Goal: Task Accomplishment & Management: Manage account settings

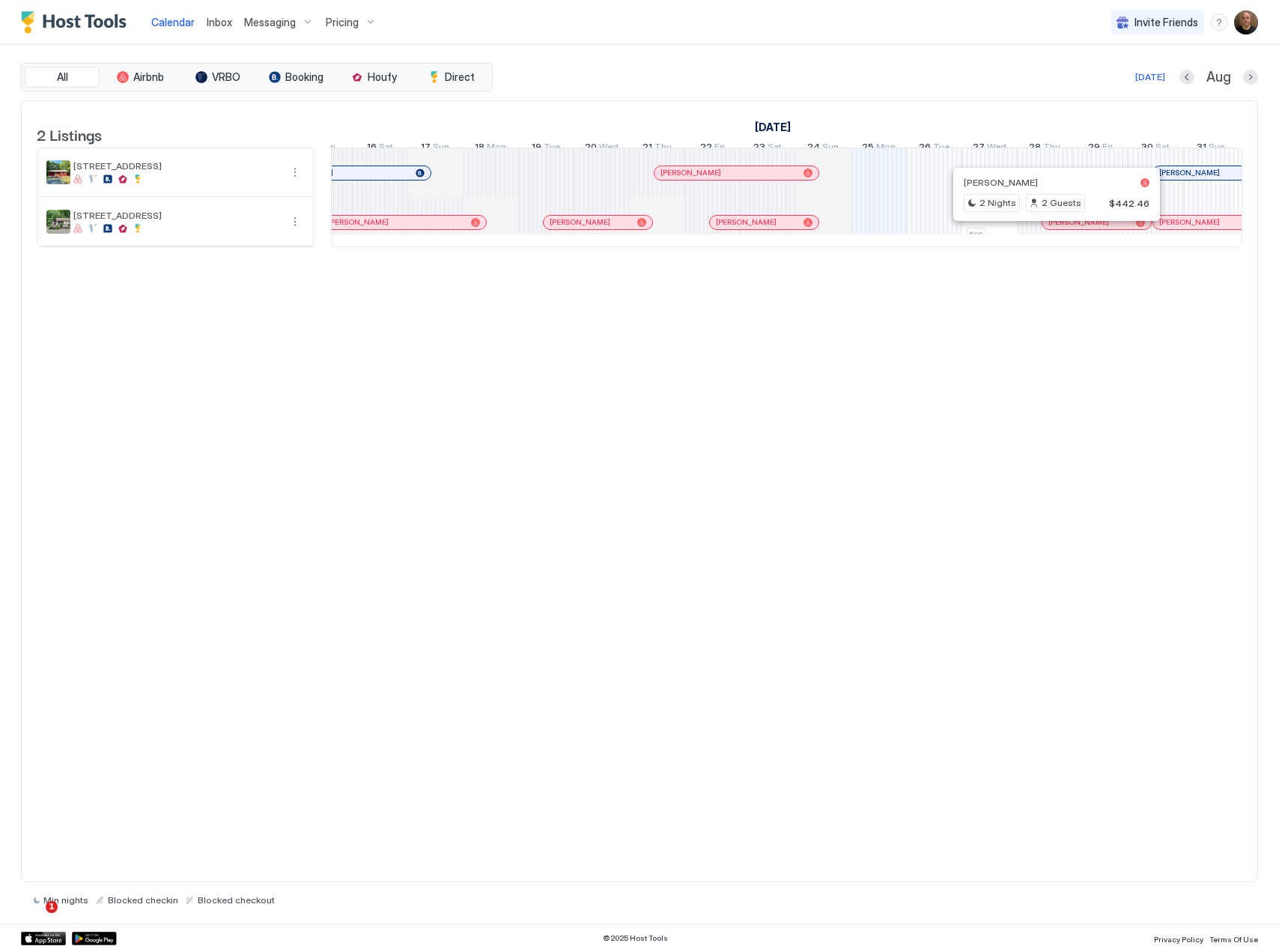
click at [1049, 229] on div at bounding box center [1049, 223] width 12 height 12
click at [264, 18] on span "Messaging" at bounding box center [269, 22] width 52 height 13
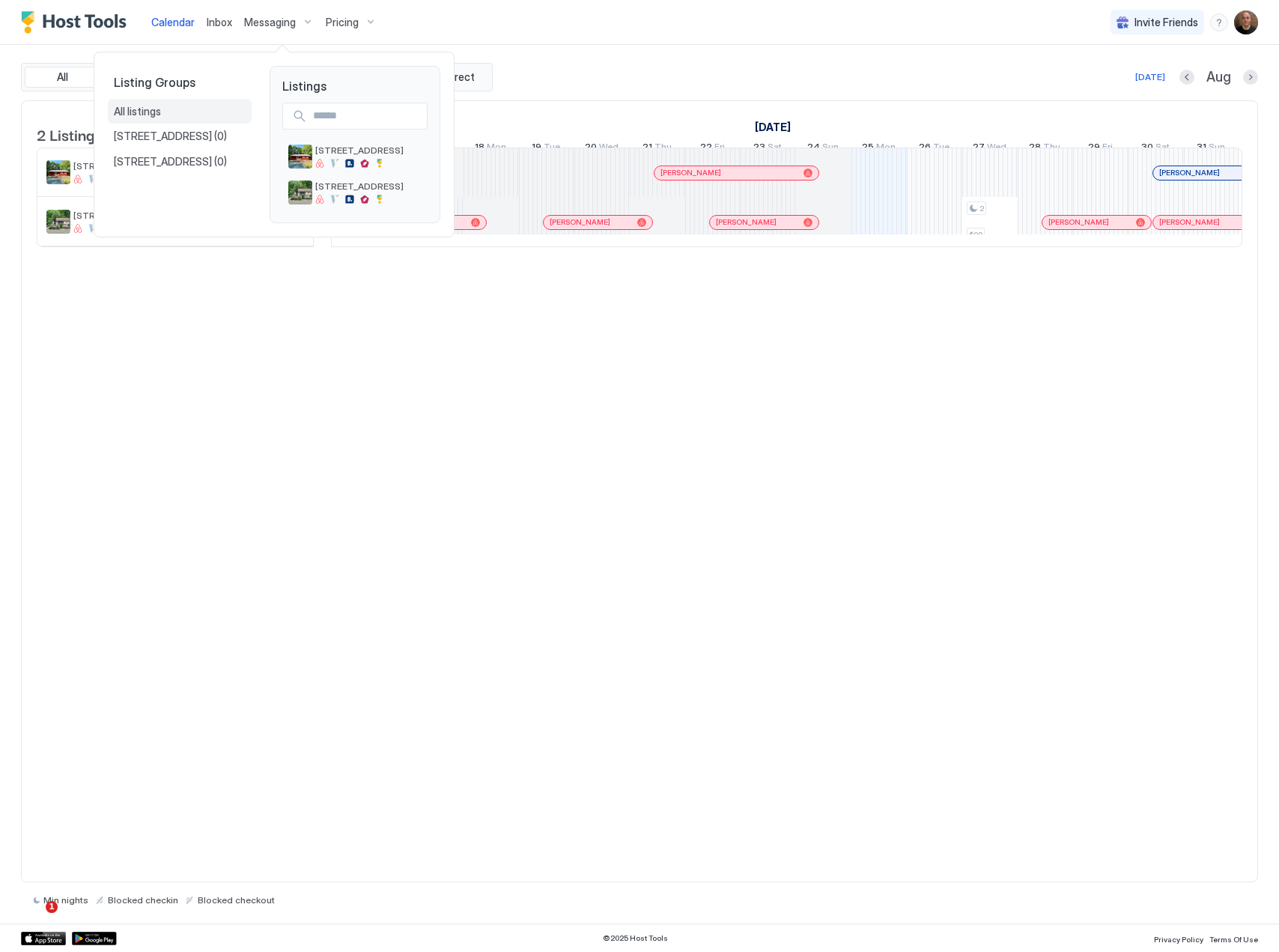
click at [186, 106] on div "All listings" at bounding box center [179, 111] width 143 height 26
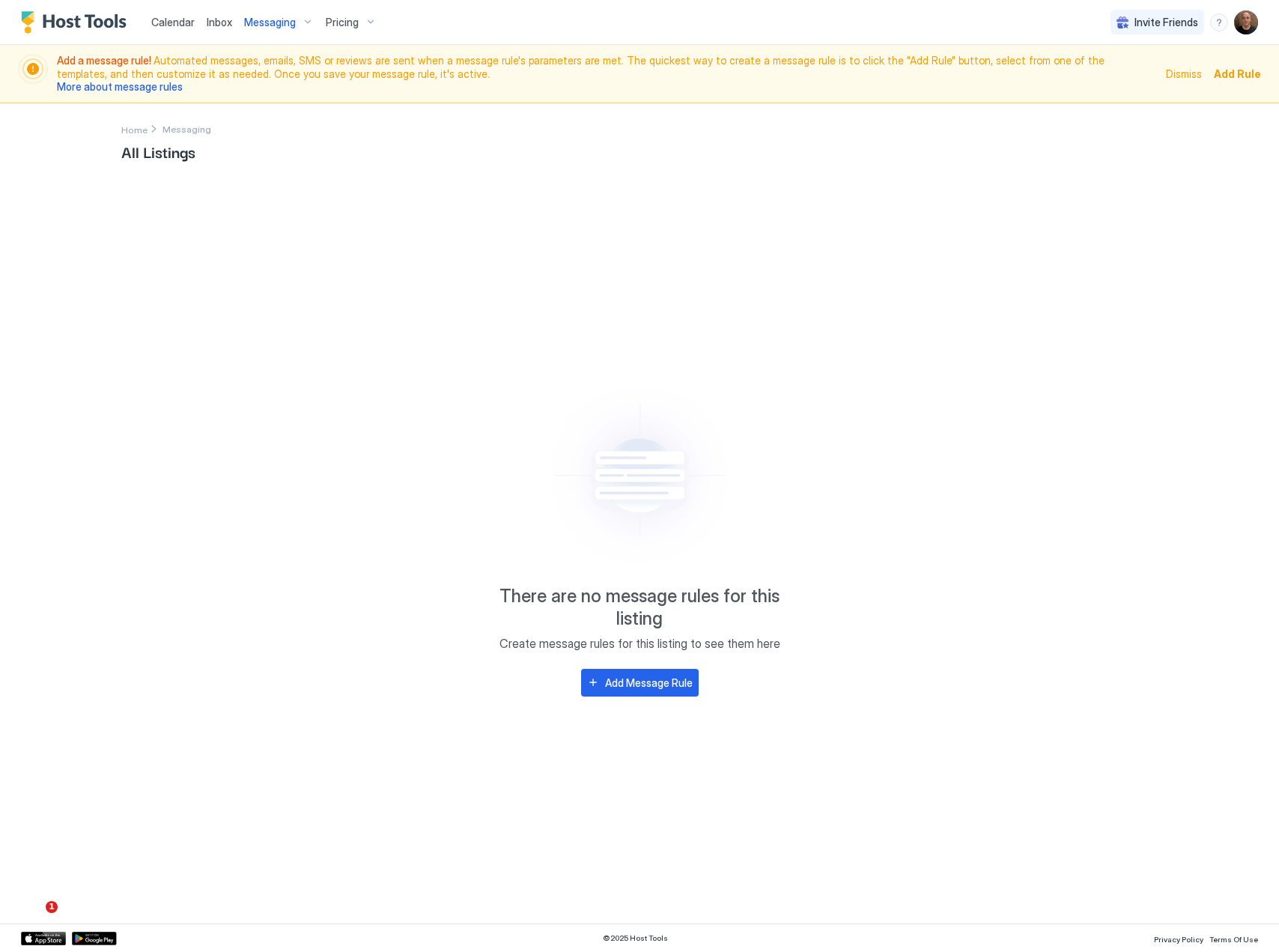
click at [247, 20] on span "Messaging" at bounding box center [269, 22] width 52 height 13
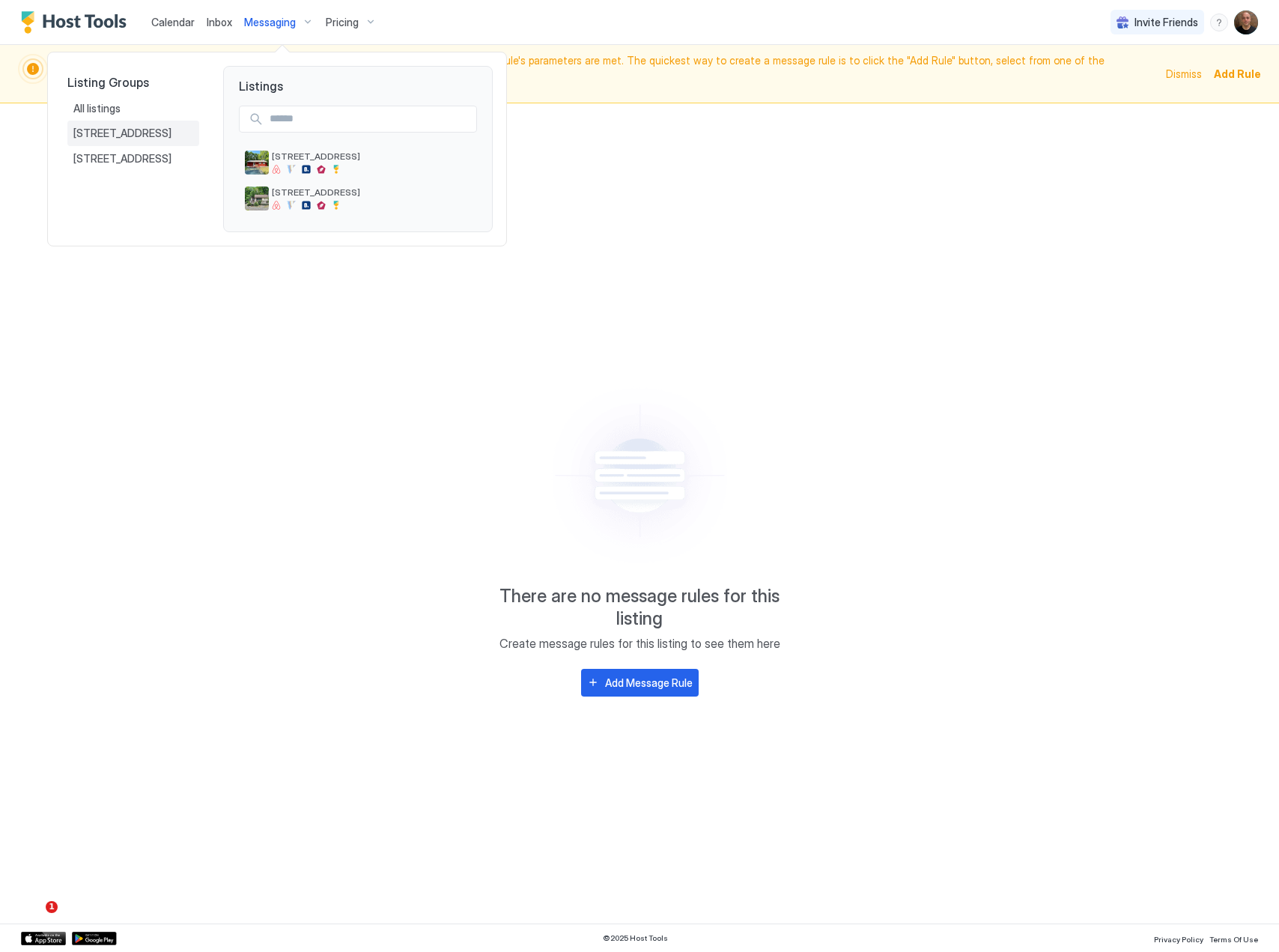
click at [82, 130] on span "[STREET_ADDRESS]" at bounding box center [123, 133] width 100 height 13
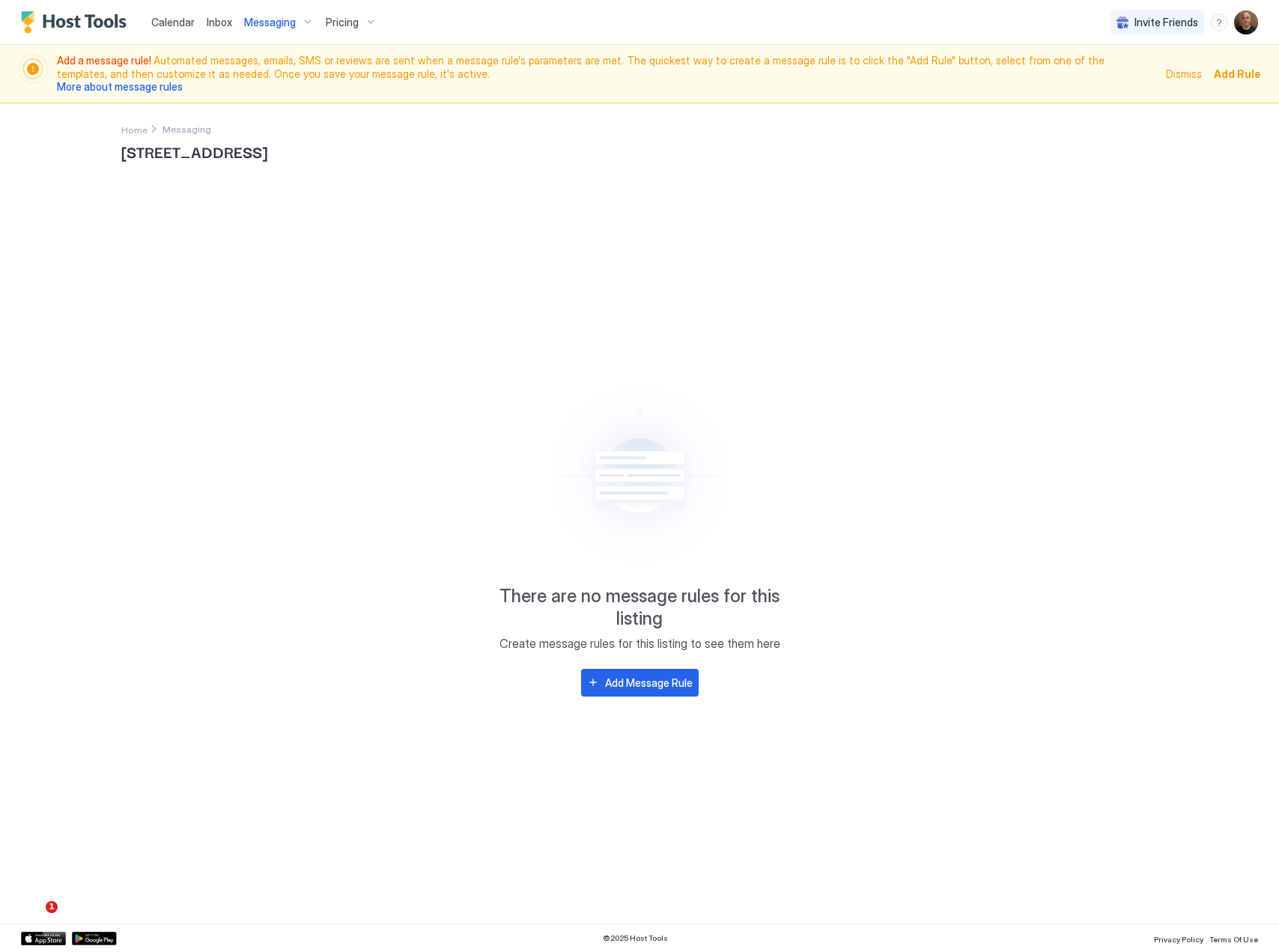
click at [274, 17] on span "Messaging" at bounding box center [269, 22] width 52 height 13
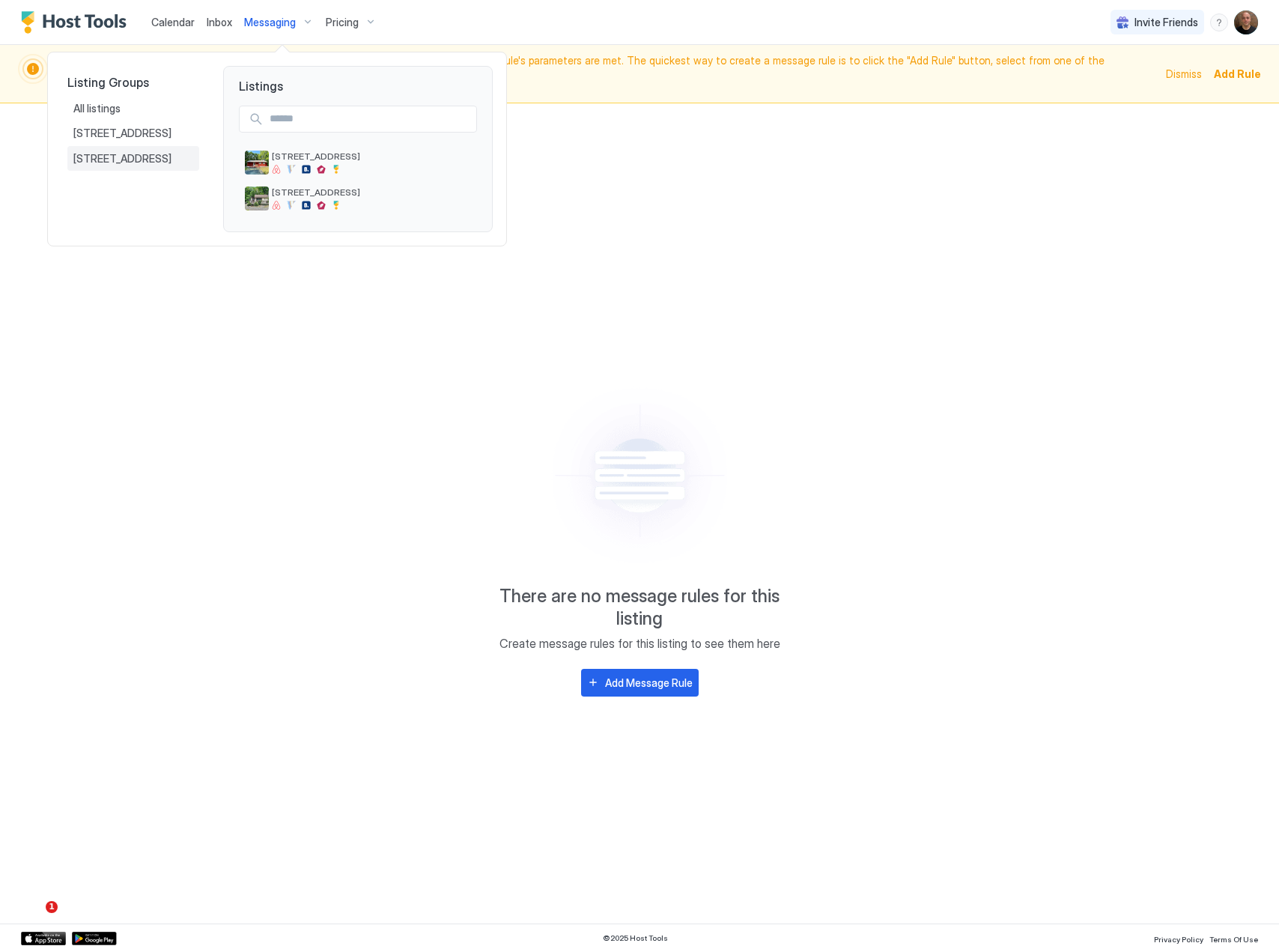
click at [121, 158] on span "[STREET_ADDRESS]" at bounding box center [123, 158] width 100 height 13
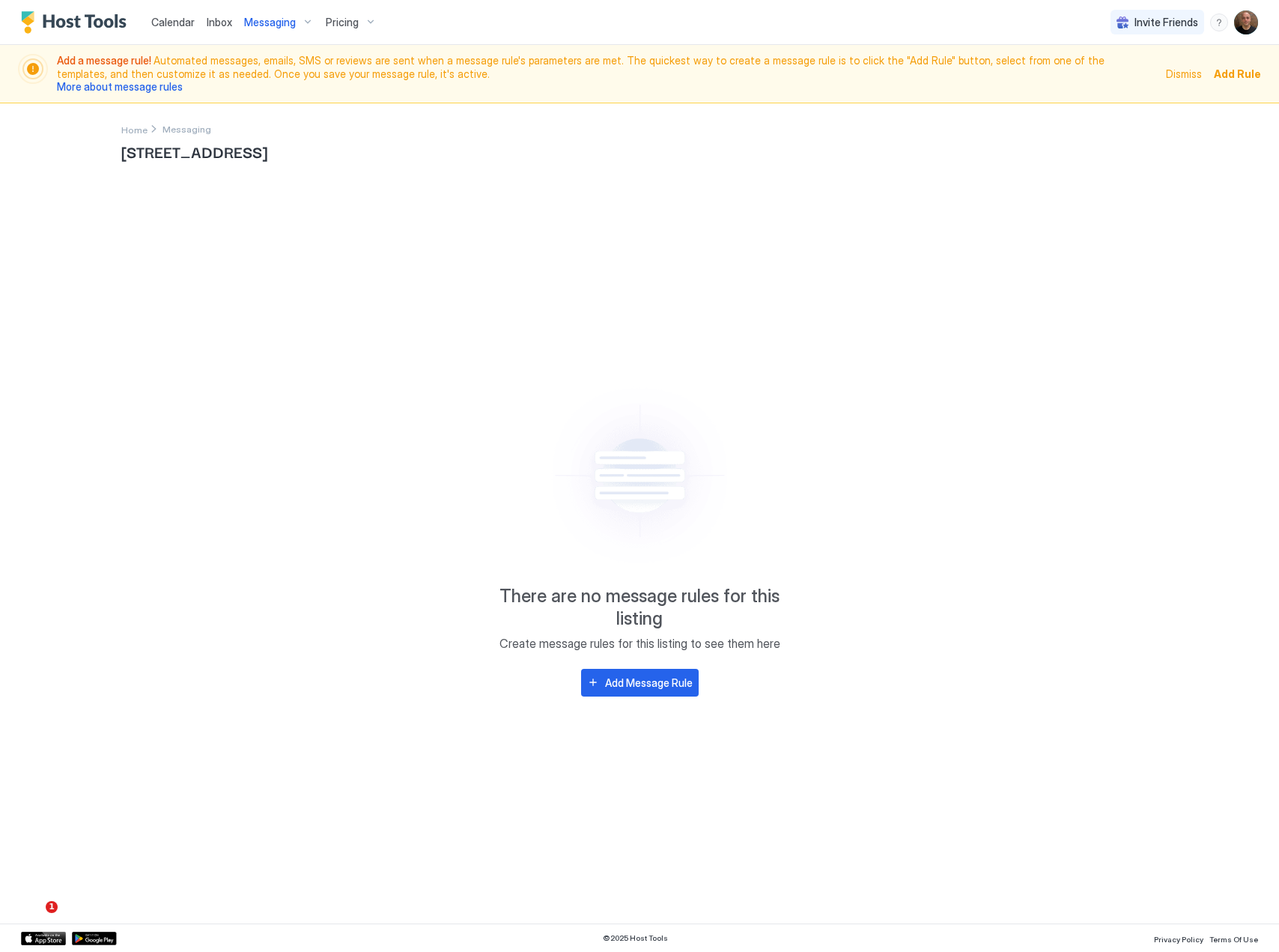
click at [221, 23] on span "Inbox" at bounding box center [219, 22] width 26 height 12
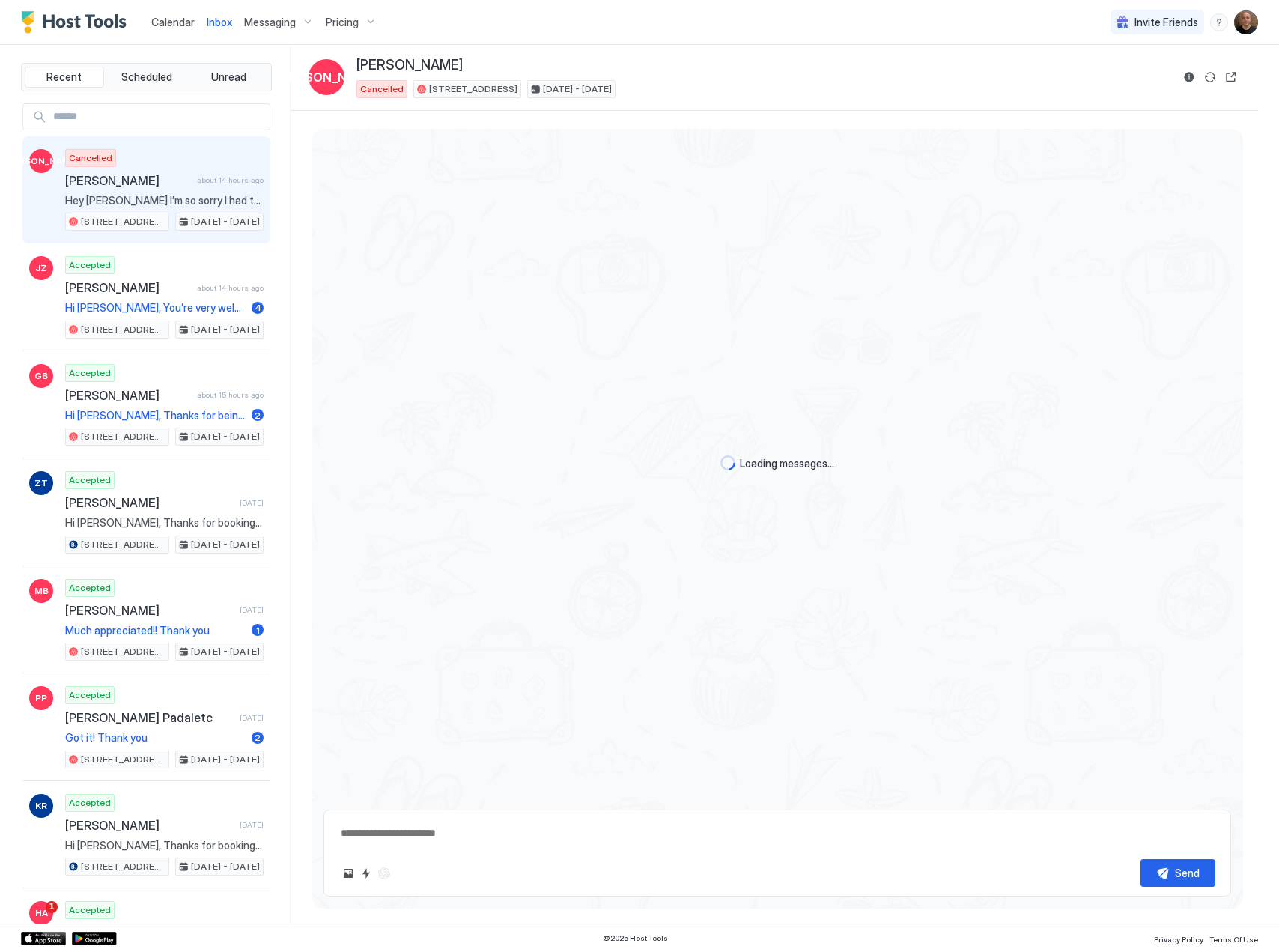
scroll to position [153, 0]
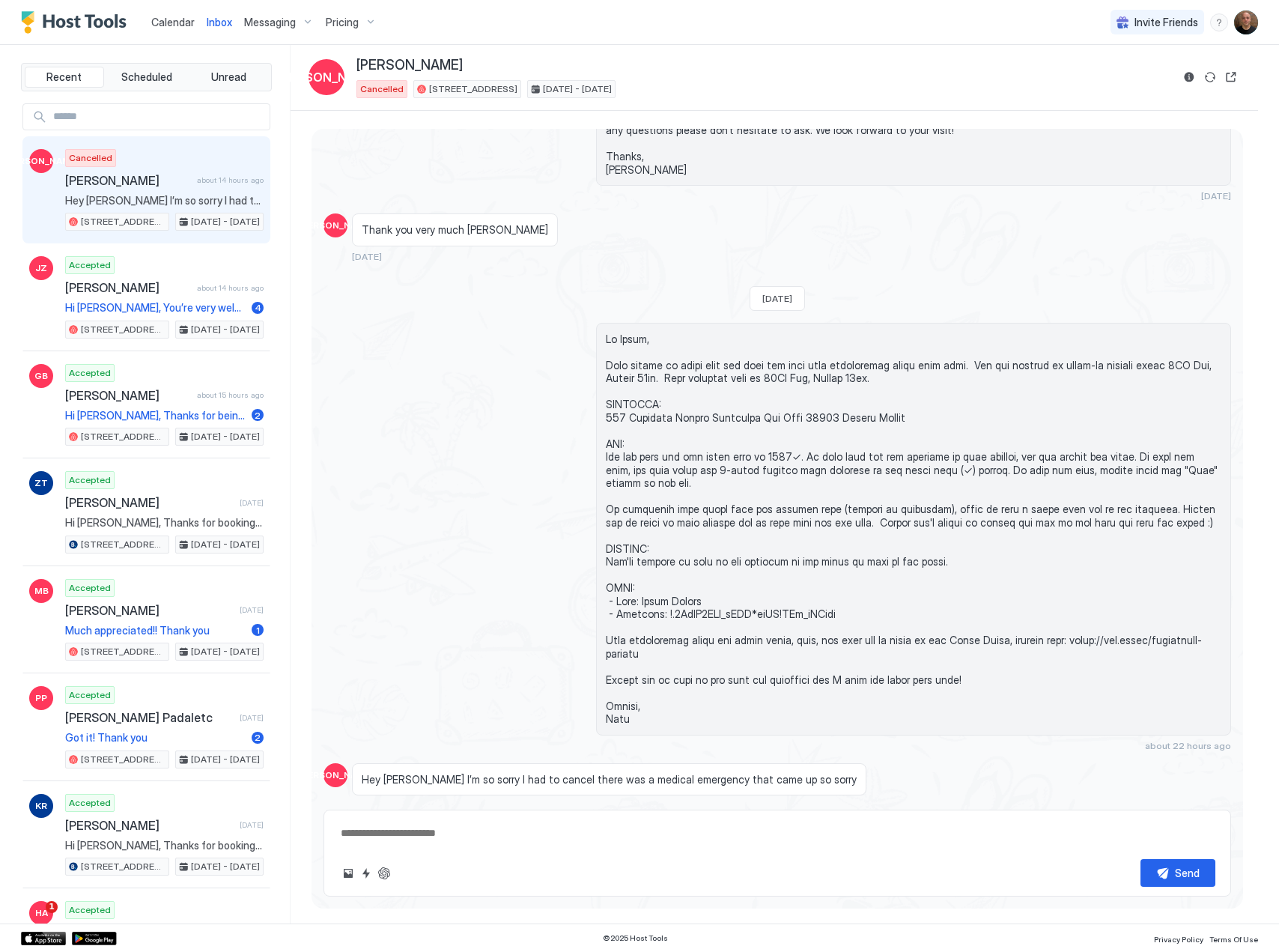
click at [285, 27] on span "Messaging" at bounding box center [269, 22] width 52 height 13
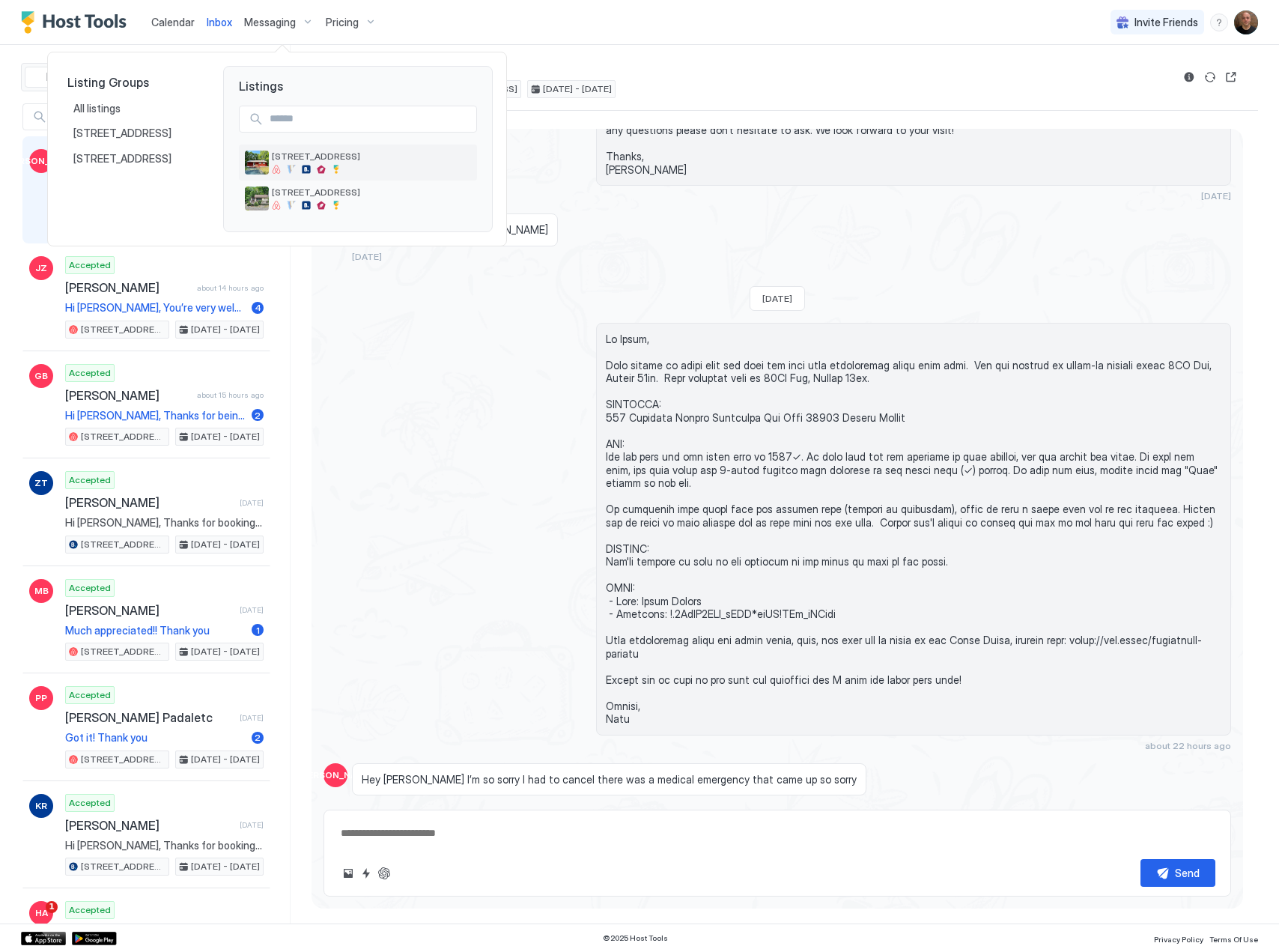
click at [318, 168] on div at bounding box center [321, 169] width 9 height 9
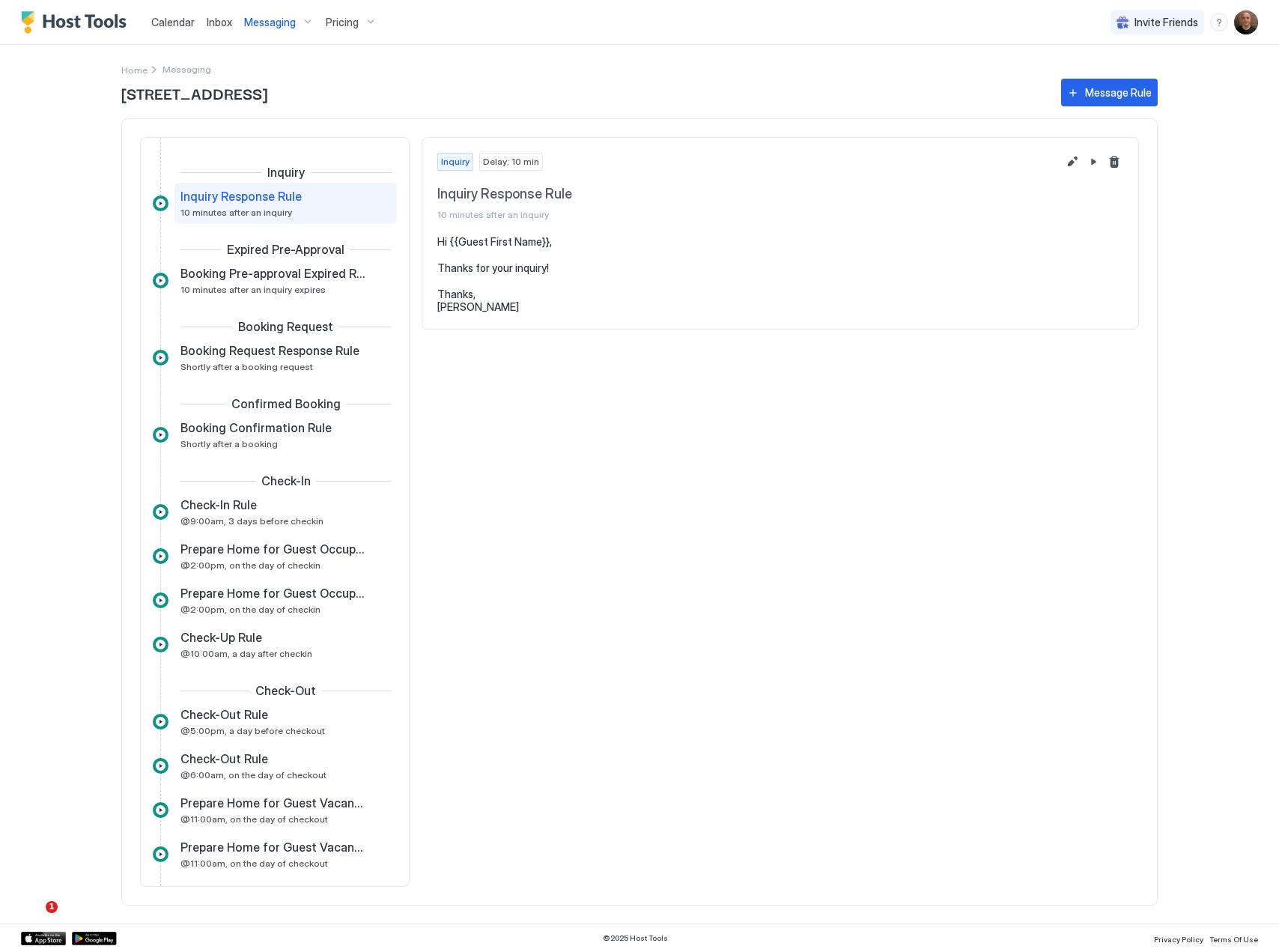
click at [274, 13] on div "Messaging" at bounding box center [279, 22] width 82 height 26
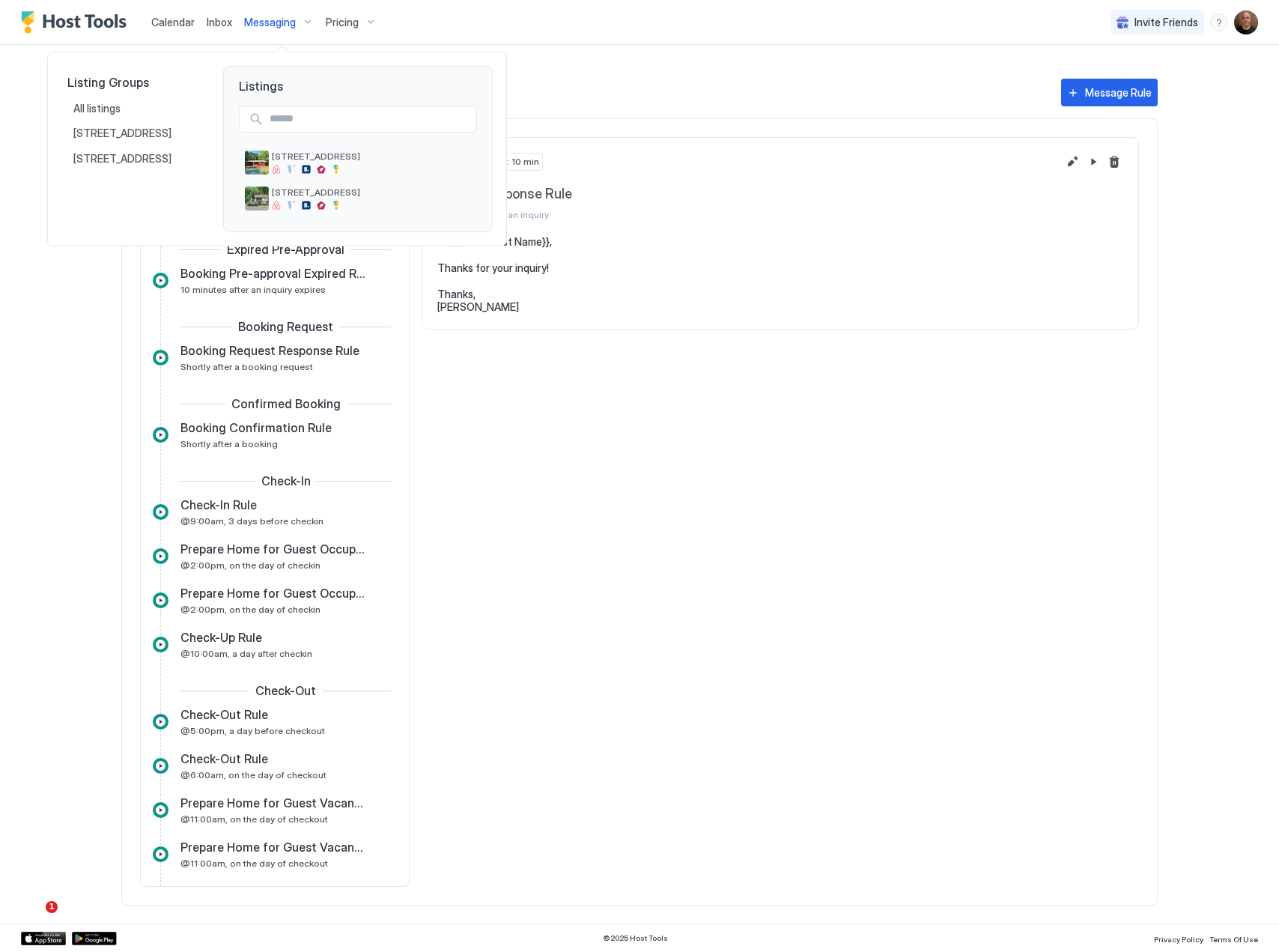
click at [215, 29] on div at bounding box center [640, 476] width 1279 height 952
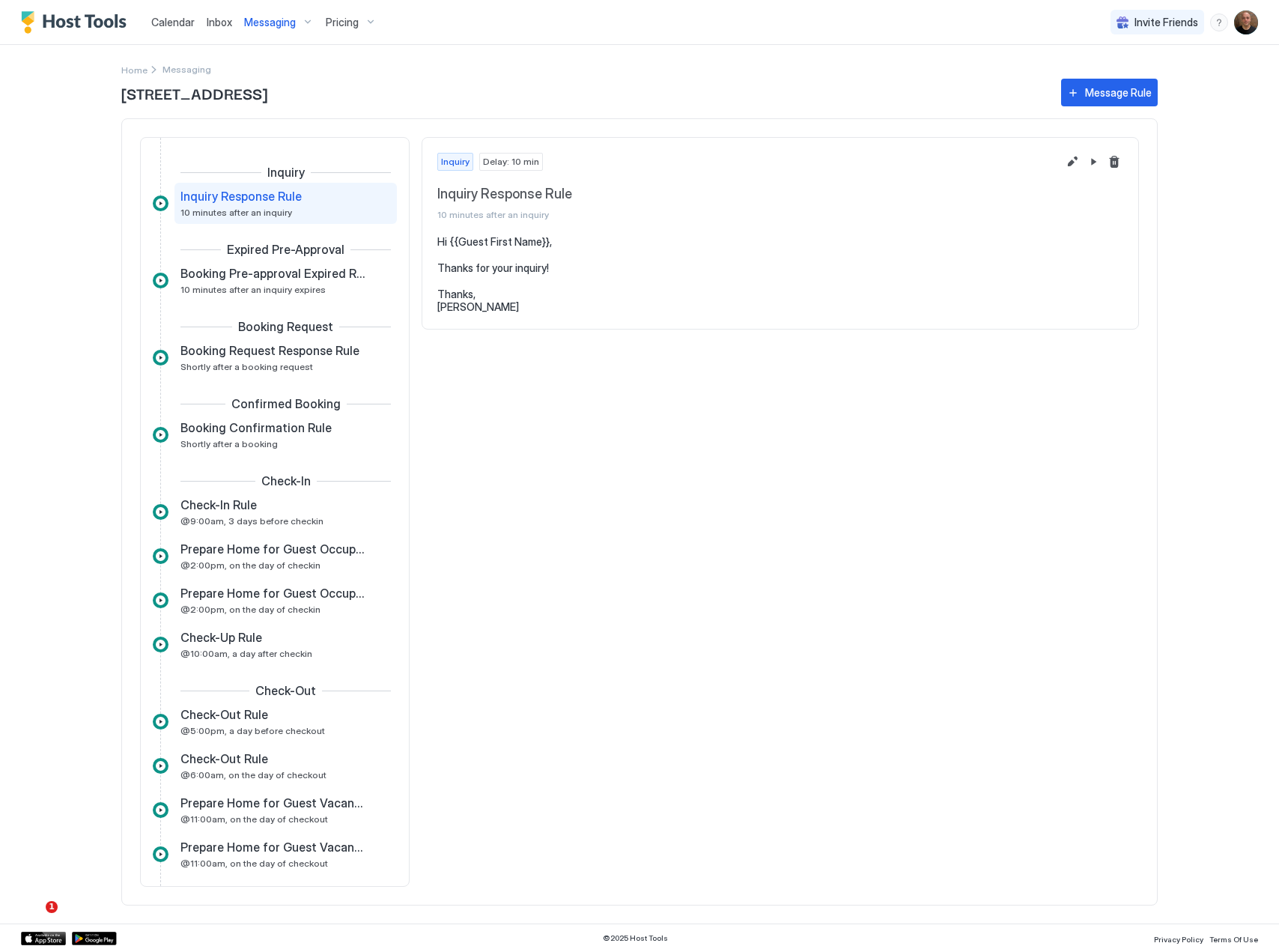
click at [225, 23] on span "Inbox" at bounding box center [219, 22] width 26 height 12
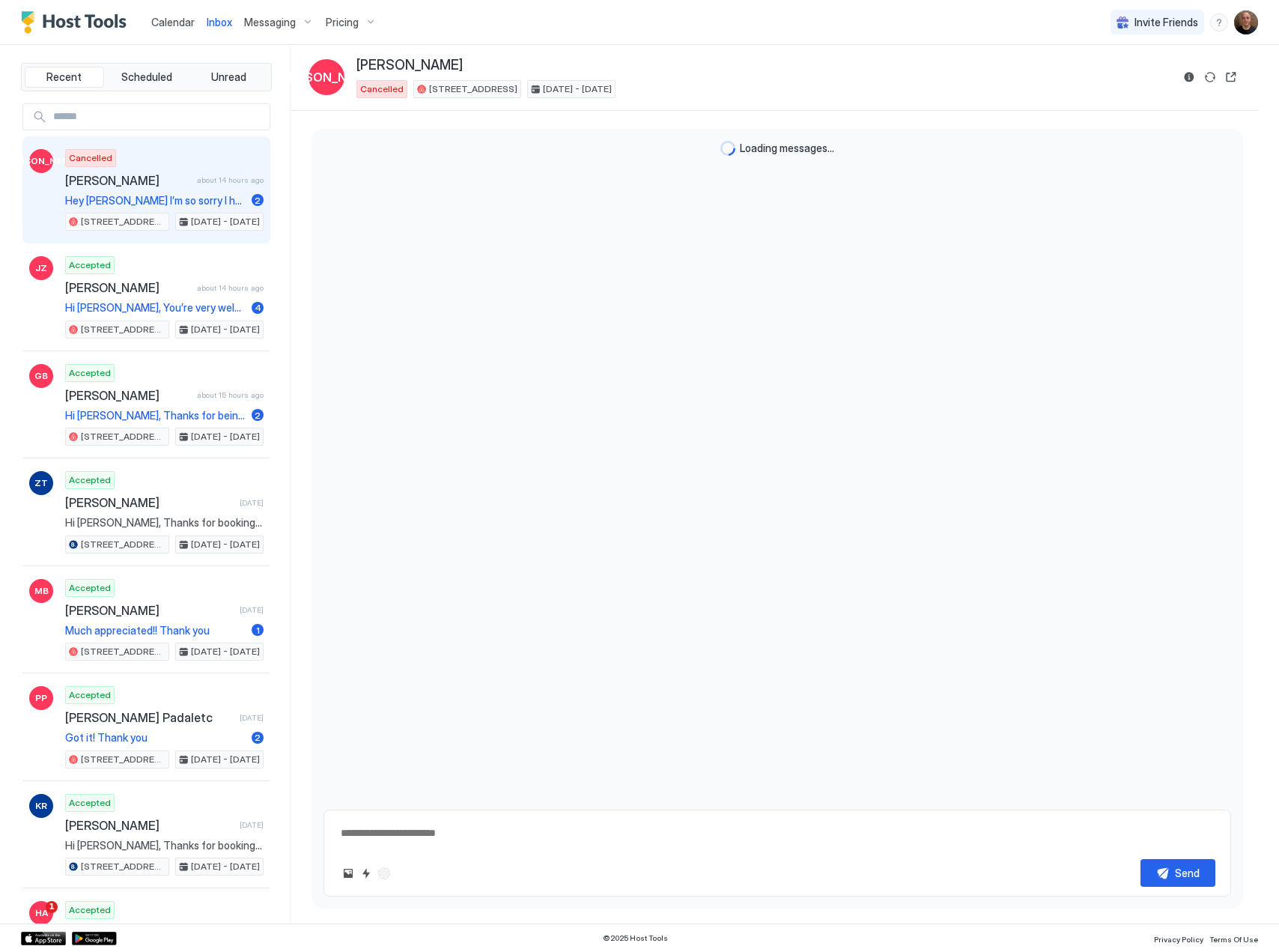
scroll to position [153, 0]
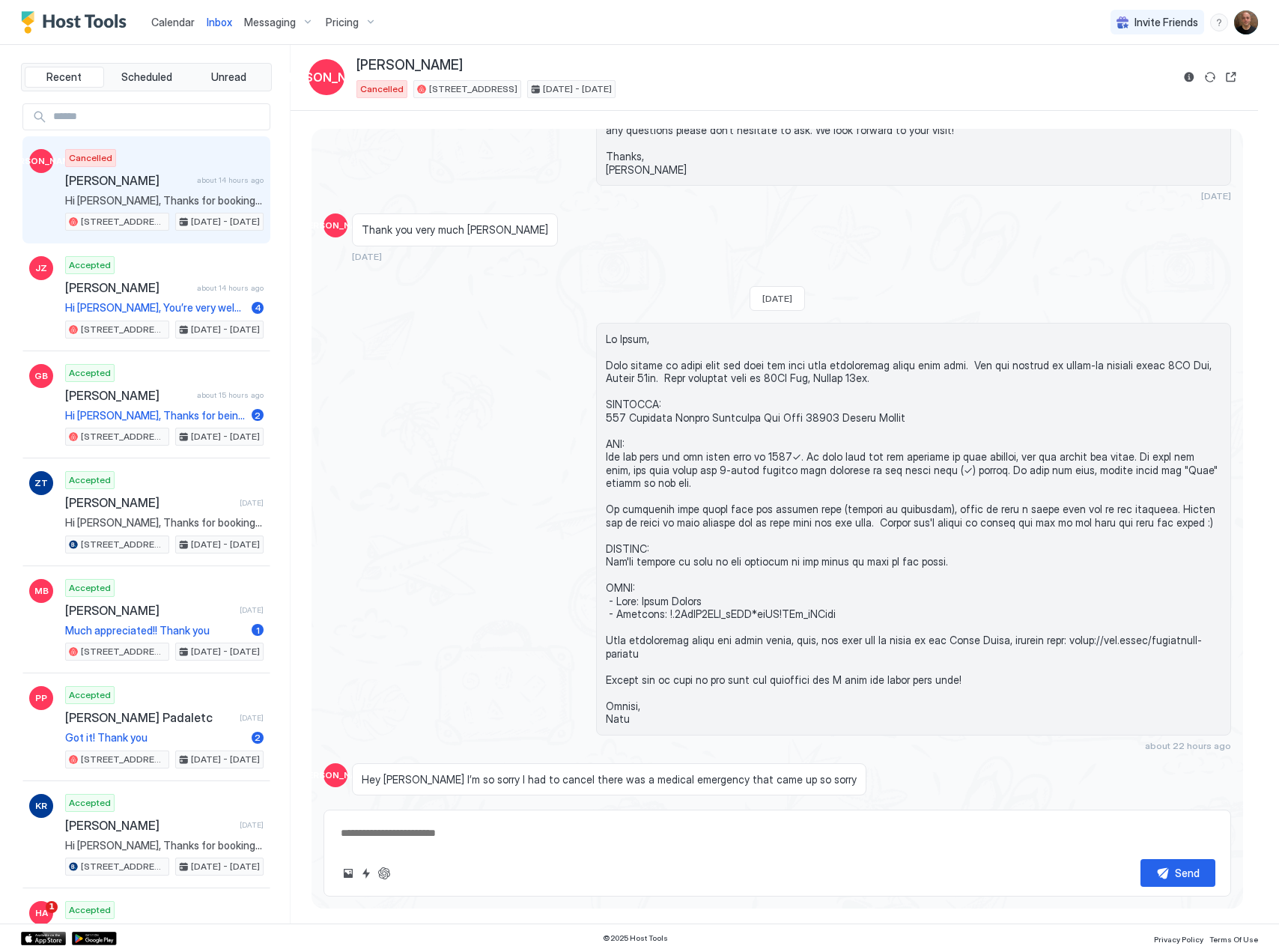
type textarea "*"
click at [164, 24] on span "Calendar" at bounding box center [172, 22] width 43 height 12
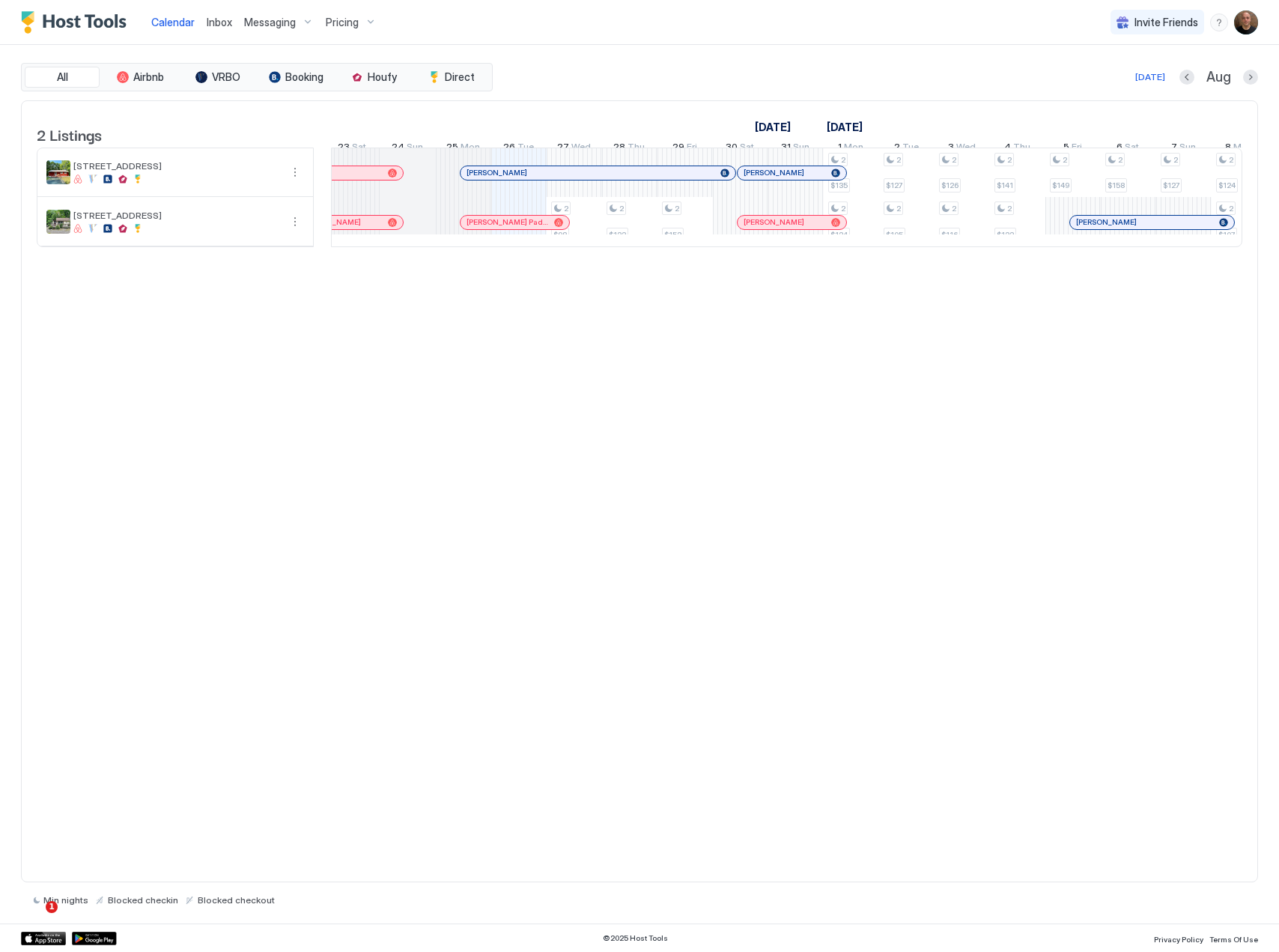
scroll to position [0, 696]
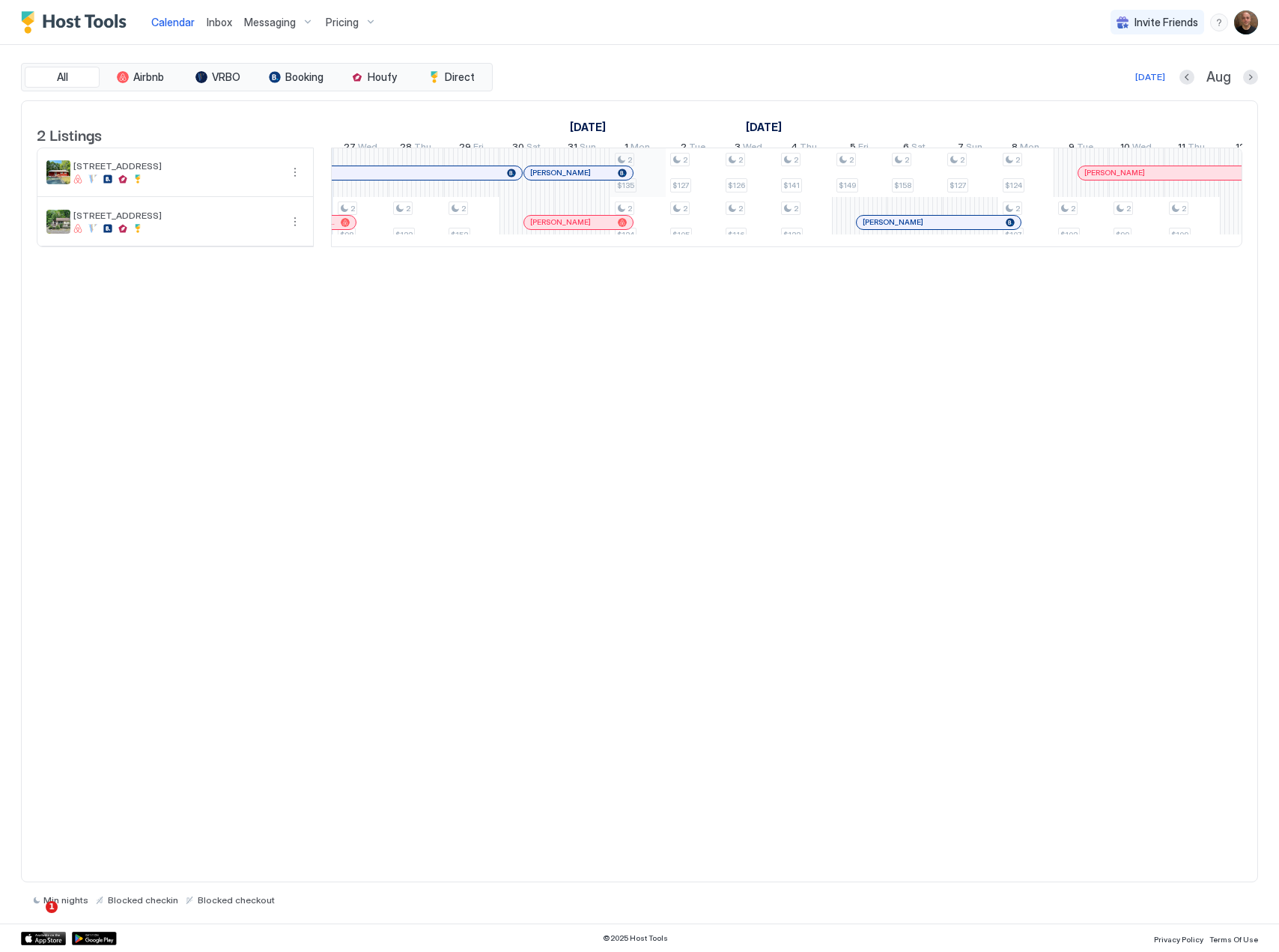
click at [661, 190] on div "2 $98 2 $122 2 $152 2 $135 2 $124 2 $127 2 $105 2 $126 2 $116 2 $141 2 $122 2 $…" at bounding box center [998, 197] width 3102 height 98
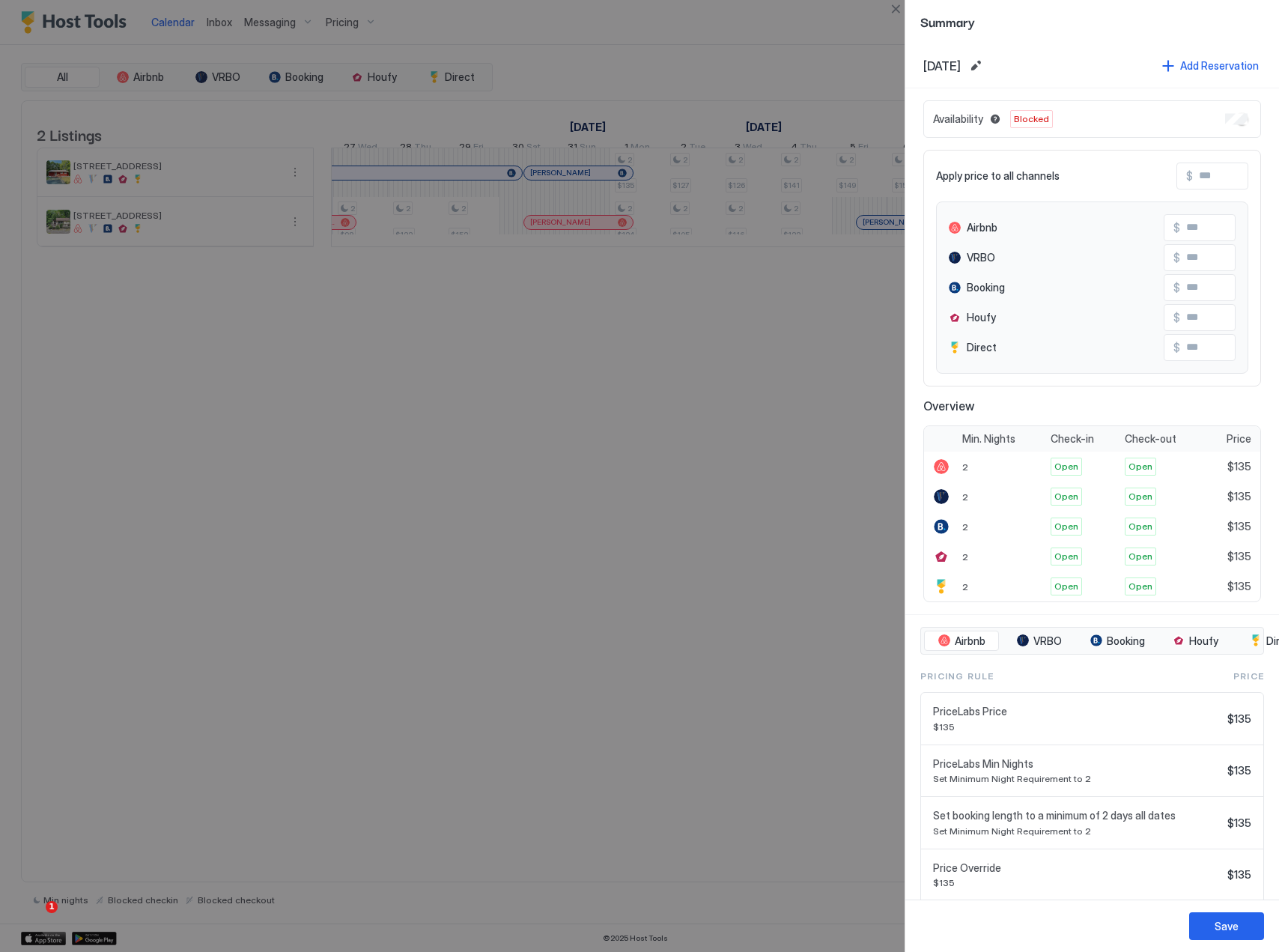
click at [774, 330] on div at bounding box center [640, 476] width 1279 height 952
click at [1241, 932] on button "Save" at bounding box center [1225, 926] width 75 height 27
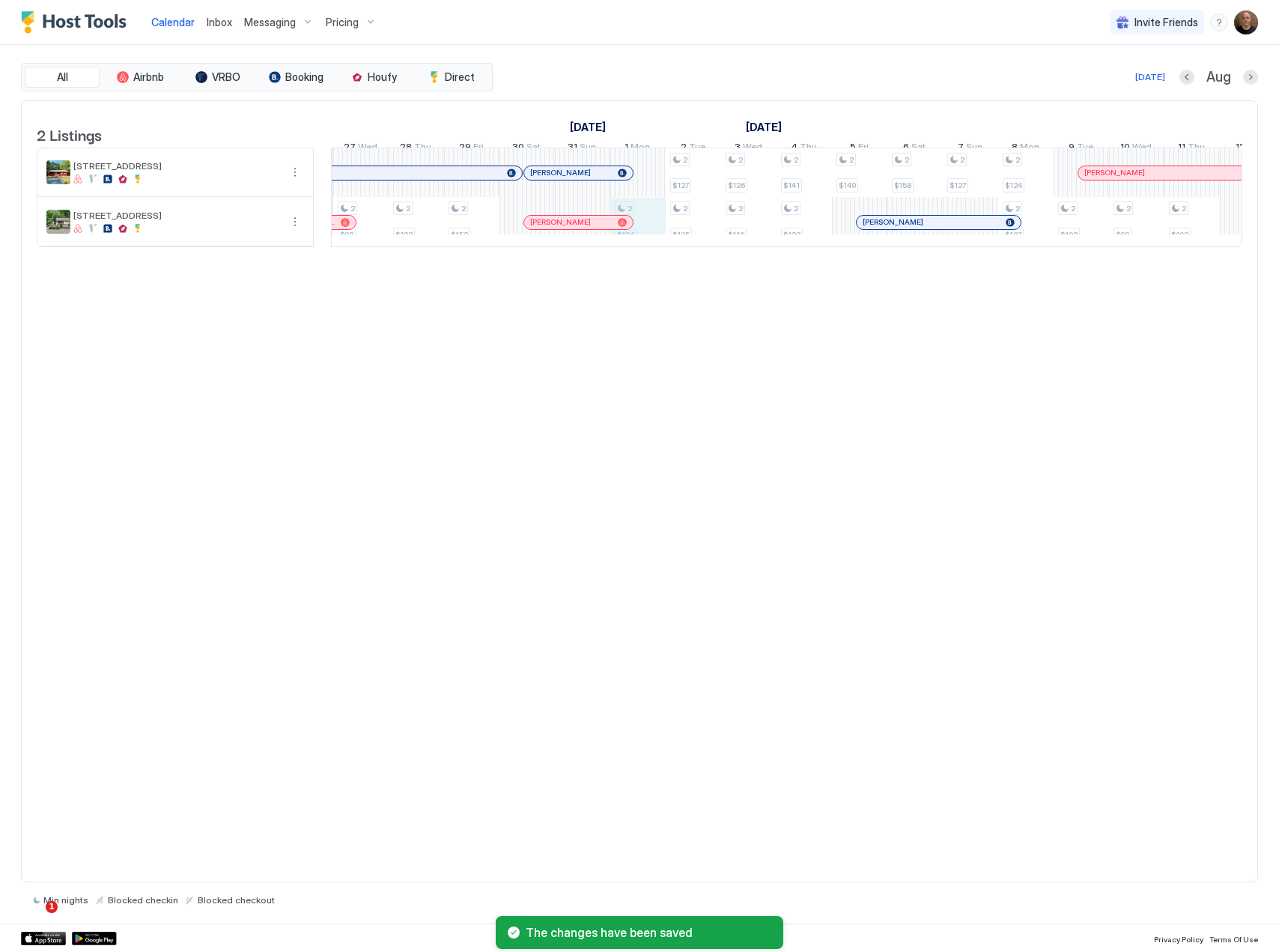
click at [639, 242] on div "2 $98 2 $122 2 $152 2 $124 2 $127 2 $105 2 $126 2 $116 2 $141 2 $122 2 $149 2 $…" at bounding box center [998, 197] width 3102 height 98
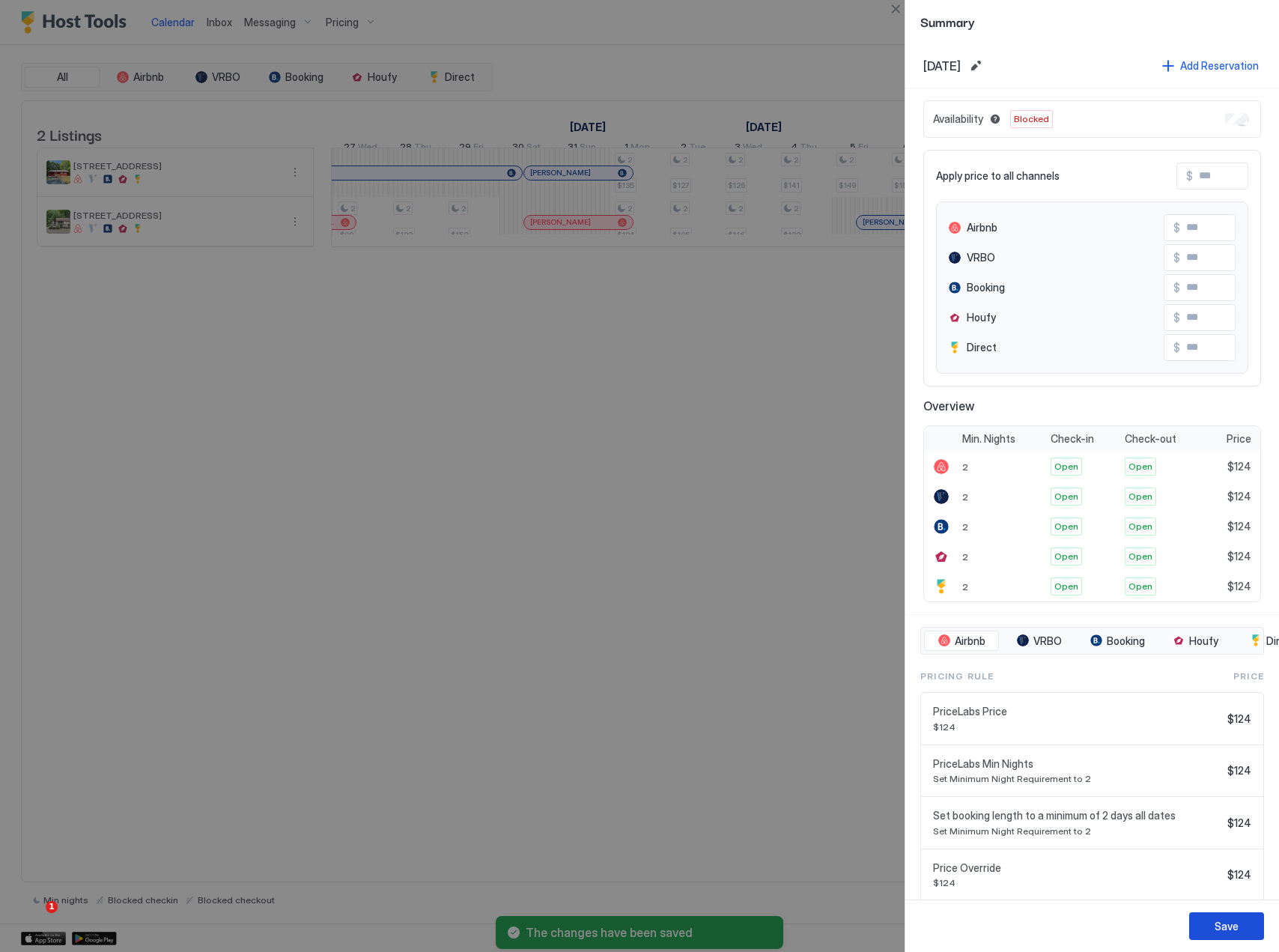
click at [1224, 924] on div "Save" at bounding box center [1225, 926] width 24 height 16
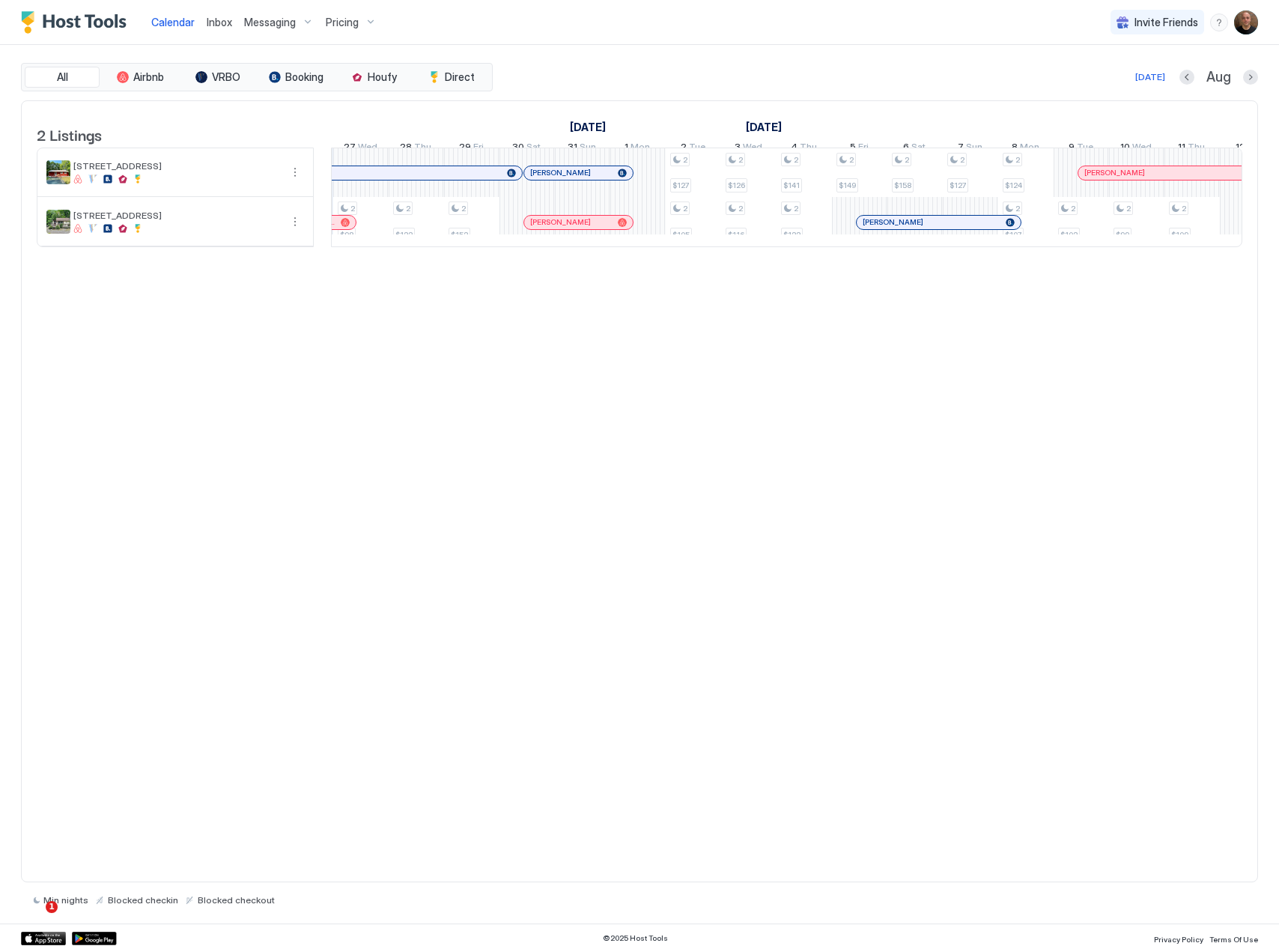
click at [646, 511] on div "2 Listings August 2025 September 2025 October 2025 11 Mon 12 Tue 13 Wed 14 Thu …" at bounding box center [640, 491] width 1237 height 782
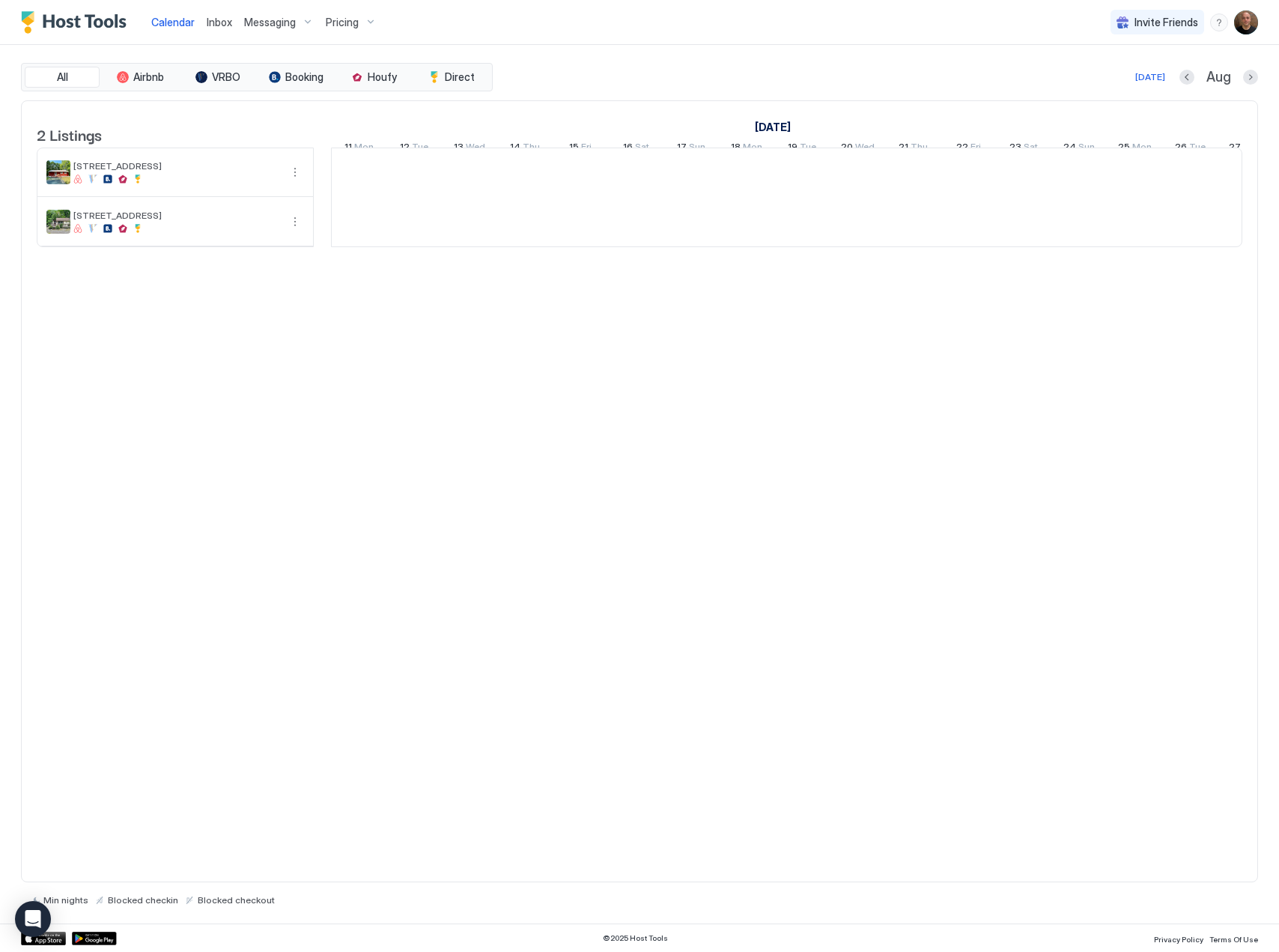
scroll to position [0, 832]
